Goal: Navigation & Orientation: Understand site structure

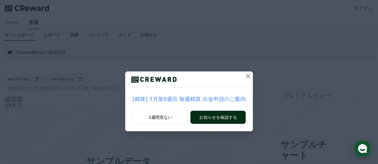
click at [201, 116] on button "お知らせを確認する" at bounding box center [217, 117] width 55 height 13
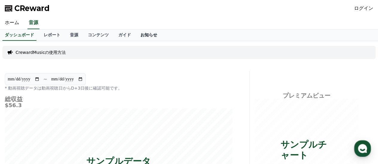
click at [136, 35] on link "お知らせ" at bounding box center [149, 35] width 26 height 11
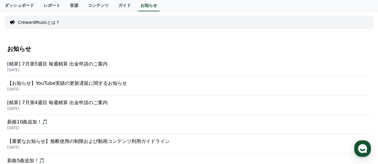
scroll to position [46, 0]
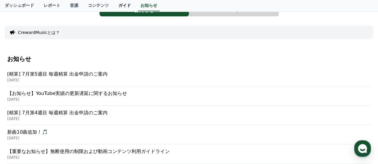
click at [113, 5] on link "ガイド" at bounding box center [124, 5] width 22 height 11
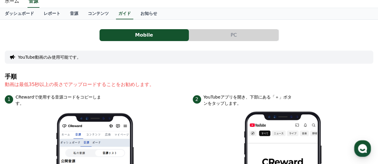
scroll to position [16, 0]
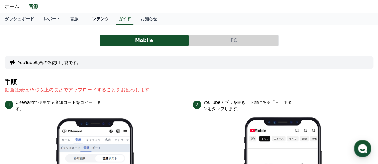
click at [83, 18] on link "コンテンツ" at bounding box center [98, 18] width 30 height 11
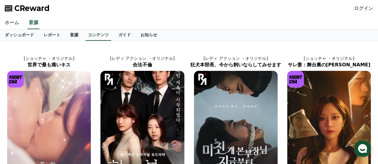
click at [65, 35] on link "音源" at bounding box center [74, 35] width 18 height 11
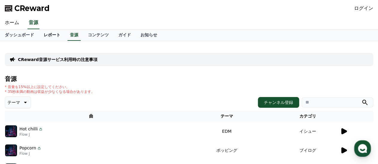
click at [39, 35] on link "レポート" at bounding box center [52, 35] width 26 height 11
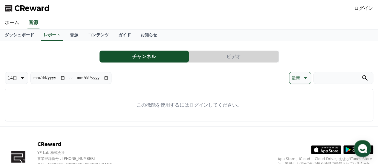
click at [232, 56] on button "ビデオ" at bounding box center [233, 57] width 89 height 12
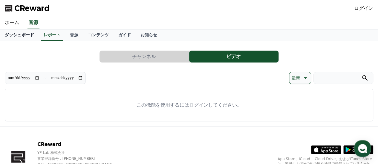
click at [23, 36] on link "ダッシュボード" at bounding box center [19, 35] width 39 height 11
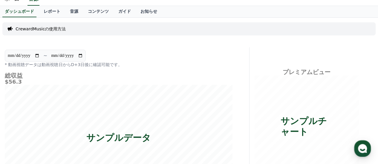
scroll to position [10, 0]
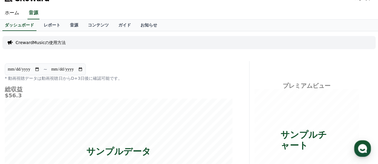
click at [49, 41] on p "CrewardMusicの使用方法" at bounding box center [41, 43] width 50 height 6
